Goal: Task Accomplishment & Management: Manage account settings

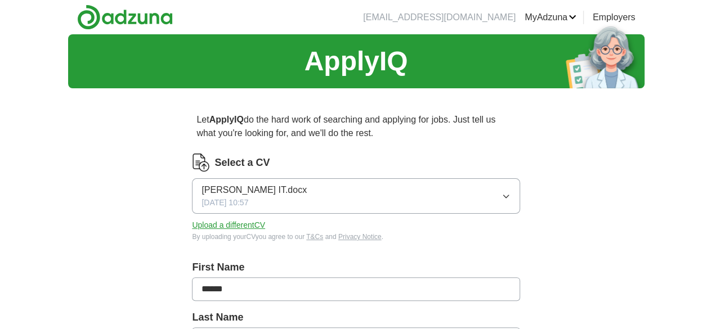
click at [420, 205] on button "[PERSON_NAME] IT.docx [DATE] 10:57" at bounding box center [355, 195] width 327 height 35
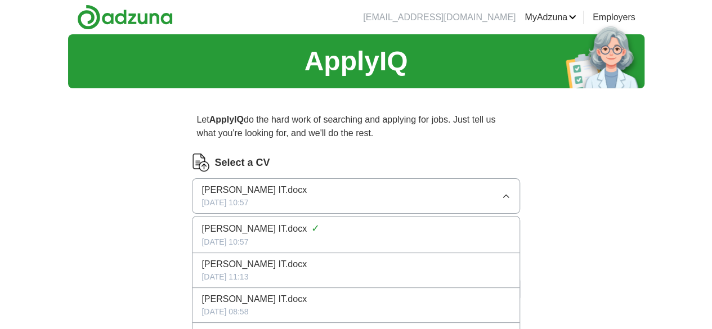
click at [343, 159] on div "Select a CV" at bounding box center [355, 163] width 327 height 18
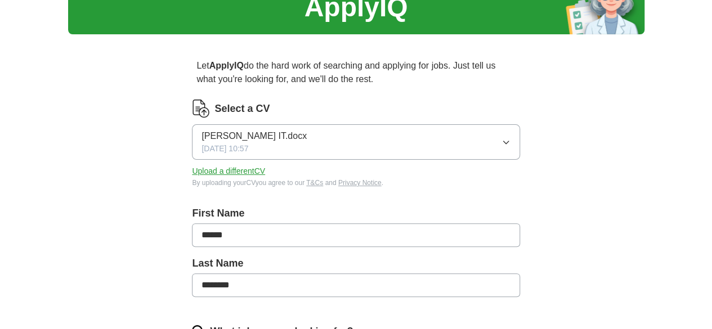
scroll to position [113, 0]
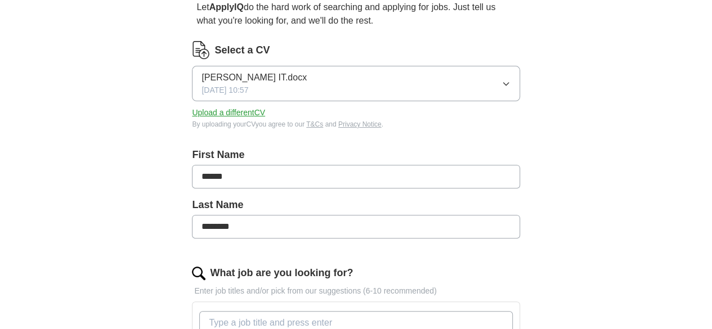
click at [265, 115] on button "Upload a different CV" at bounding box center [228, 113] width 73 height 12
click at [362, 75] on button "[PERSON_NAME] IT.docx [DATE] 10:57" at bounding box center [355, 83] width 327 height 35
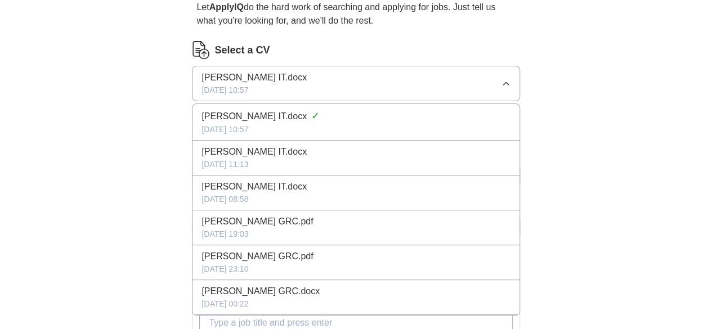
click at [320, 113] on span "✓" at bounding box center [315, 116] width 8 height 15
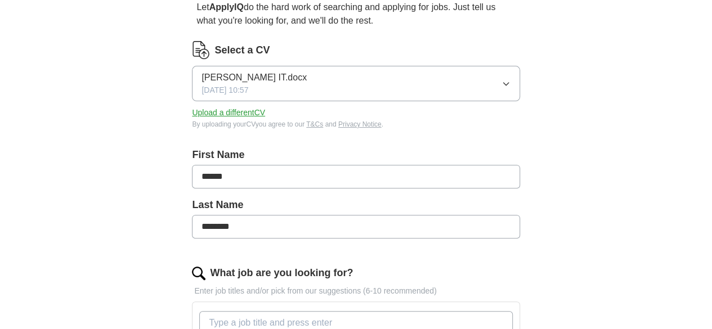
click at [340, 88] on button "[PERSON_NAME] IT.docx [DATE] 10:57" at bounding box center [355, 83] width 327 height 35
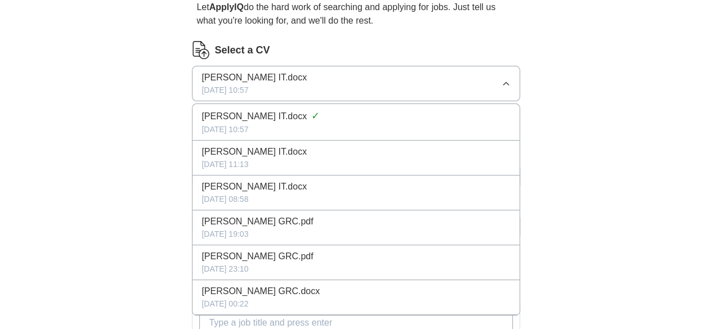
click at [307, 110] on span "[PERSON_NAME] IT.docx" at bounding box center [253, 117] width 105 height 14
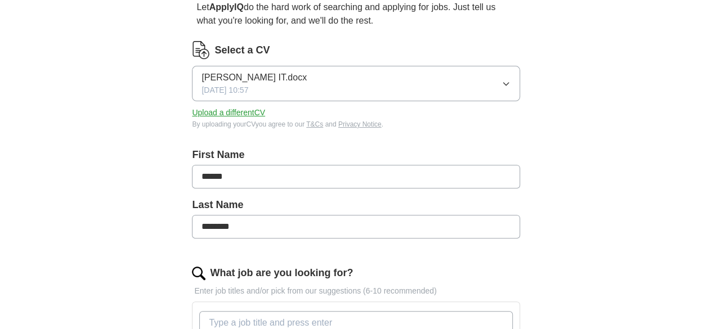
click at [265, 112] on button "Upload a different CV" at bounding box center [228, 113] width 73 height 12
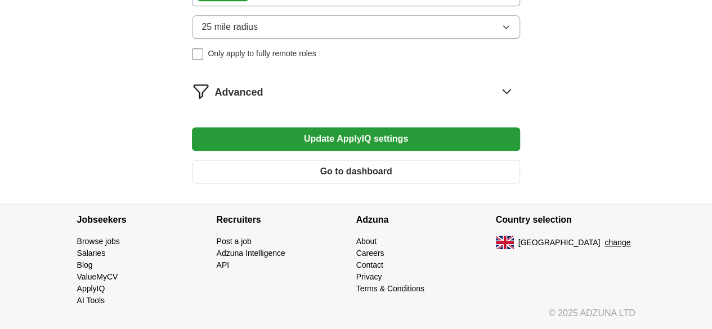
scroll to position [731, 0]
click at [362, 146] on button "Update ApplyIQ settings" at bounding box center [355, 139] width 327 height 24
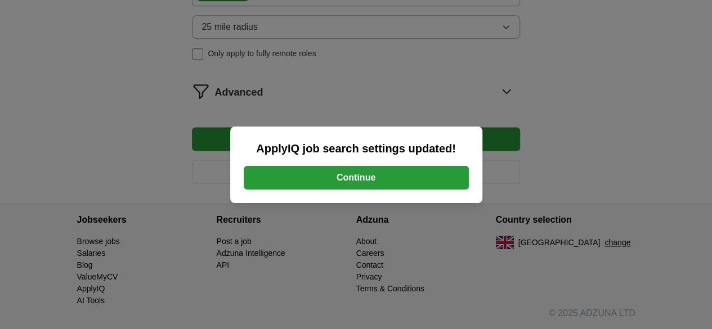
click at [309, 179] on button "Continue" at bounding box center [356, 178] width 225 height 24
